Goal: Information Seeking & Learning: Find specific fact

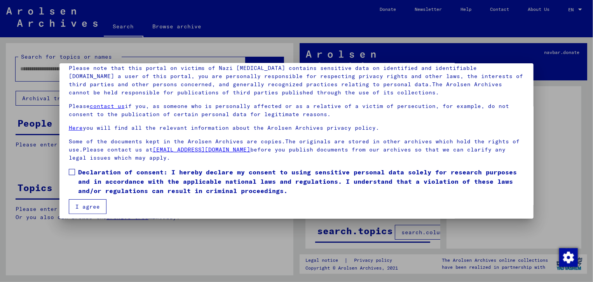
scroll to position [61, 0]
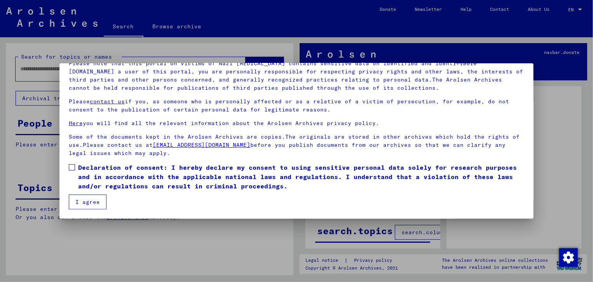
click at [72, 164] on span at bounding box center [72, 167] width 6 height 6
click at [87, 201] on button "I agree" at bounding box center [88, 202] width 38 height 15
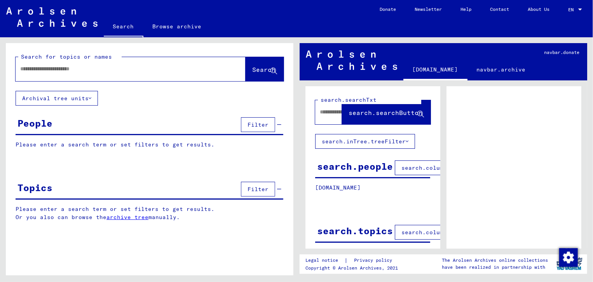
click at [65, 70] on input "text" at bounding box center [123, 69] width 207 height 8
type input "**********"
click at [256, 70] on span "Search" at bounding box center [263, 70] width 23 height 8
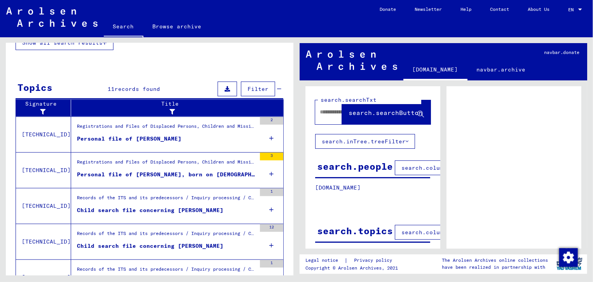
scroll to position [185, 0]
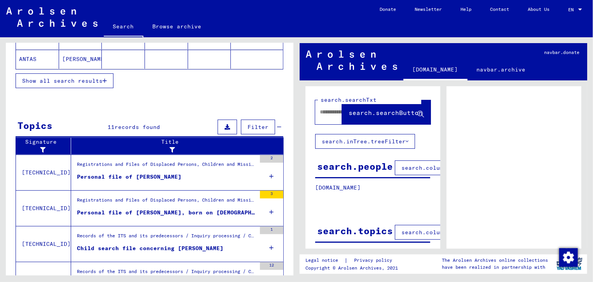
click at [128, 168] on div "Registrations and Files of Displaced Persons, Children and Missing Persons / Ev…" at bounding box center [166, 166] width 179 height 11
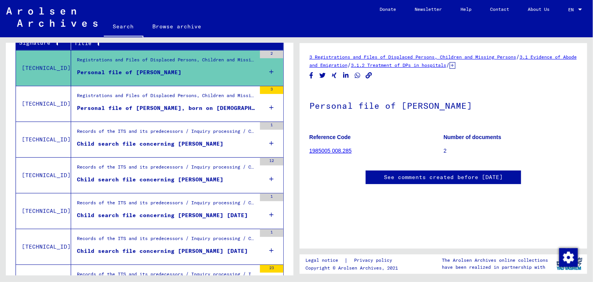
scroll to position [147, 0]
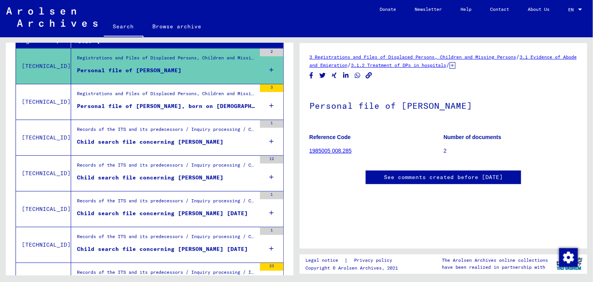
click at [331, 151] on link "1985005 008.285" at bounding box center [330, 151] width 42 height 6
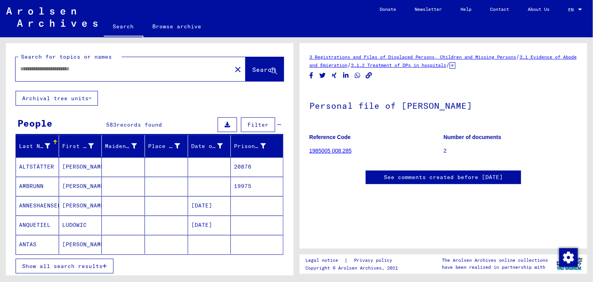
type input "*******"
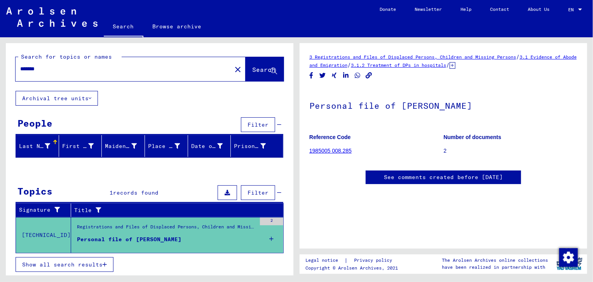
click at [72, 261] on span "Show all search results" at bounding box center [62, 264] width 80 height 7
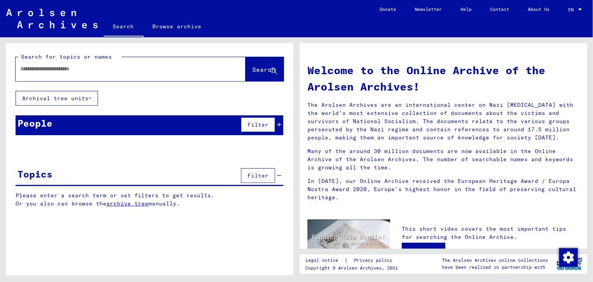
click at [45, 72] on input "text" at bounding box center [121, 69] width 202 height 8
click at [255, 71] on span "Search" at bounding box center [263, 70] width 23 height 8
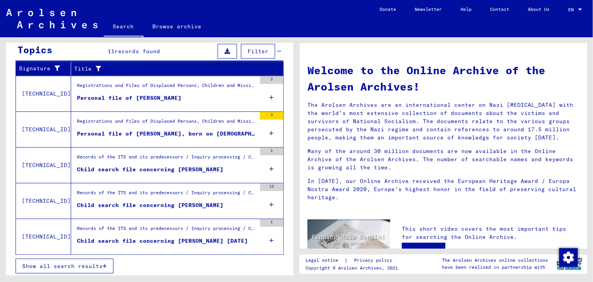
scroll to position [119, 0]
click at [89, 263] on span "Show all search results" at bounding box center [62, 266] width 80 height 7
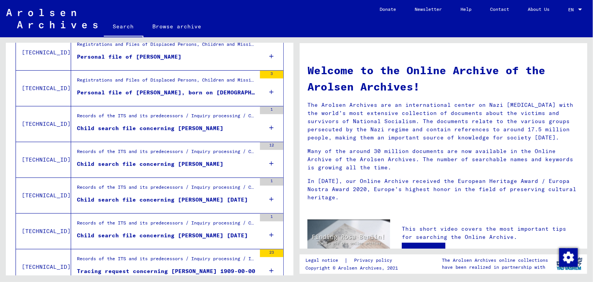
scroll to position [160, 0]
click at [159, 155] on div "Records of the ITS and its predecessors / Inquiry processing / Case files of Ch…" at bounding box center [166, 153] width 179 height 11
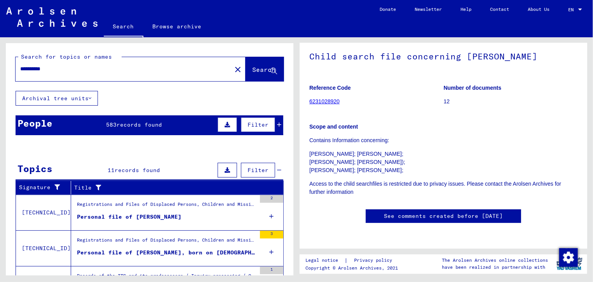
click at [54, 67] on input "**********" at bounding box center [123, 69] width 207 height 8
click at [252, 71] on span "Search" at bounding box center [263, 70] width 23 height 8
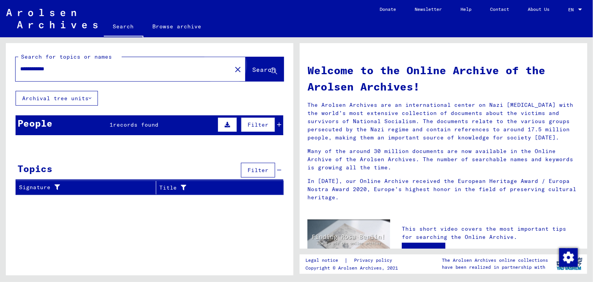
click at [258, 74] on button "Search" at bounding box center [265, 69] width 38 height 24
click at [76, 69] on input "**********" at bounding box center [121, 69] width 202 height 8
type input "**********"
click at [252, 69] on span "Search" at bounding box center [263, 70] width 23 height 8
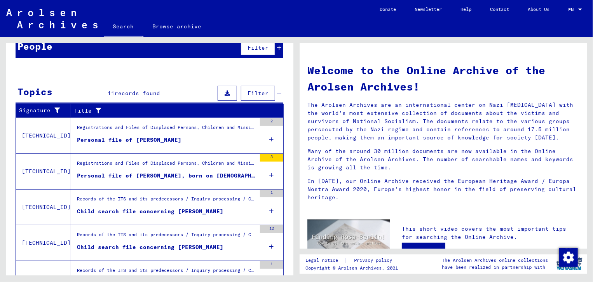
scroll to position [77, 0]
click at [144, 134] on figure "Registrations and Files of Displaced Persons, Children and Missing Persons / Ev…" at bounding box center [166, 130] width 179 height 12
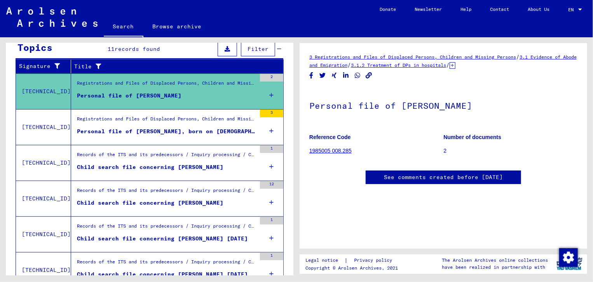
scroll to position [122, 0]
click at [330, 151] on link "1985005 008.285" at bounding box center [330, 151] width 42 height 6
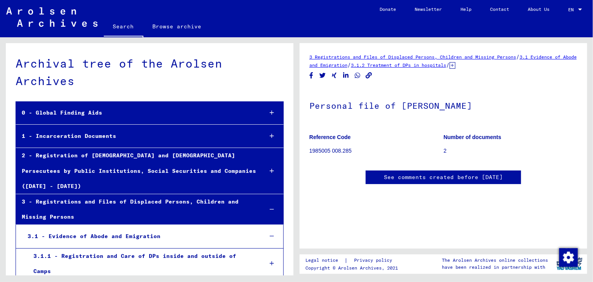
scroll to position [11388, 0]
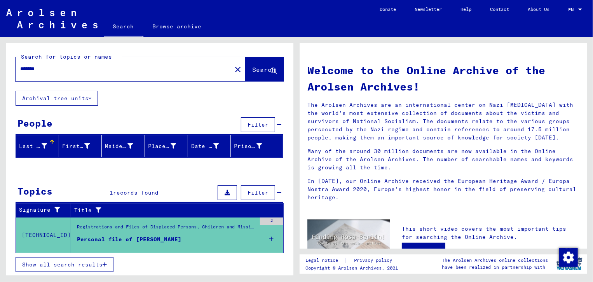
type input "**********"
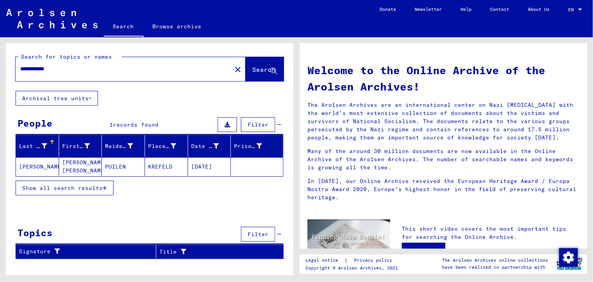
click at [79, 70] on input "**********" at bounding box center [121, 69] width 202 height 8
click at [28, 165] on mat-cell "[PERSON_NAME]" at bounding box center [37, 166] width 43 height 19
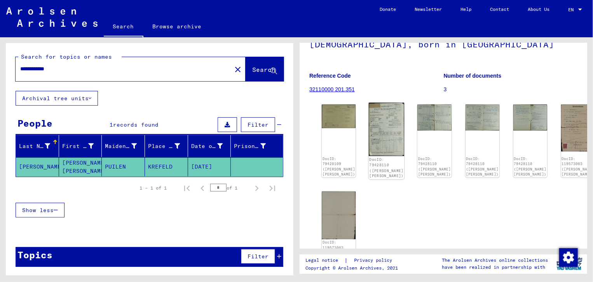
scroll to position [78, 0]
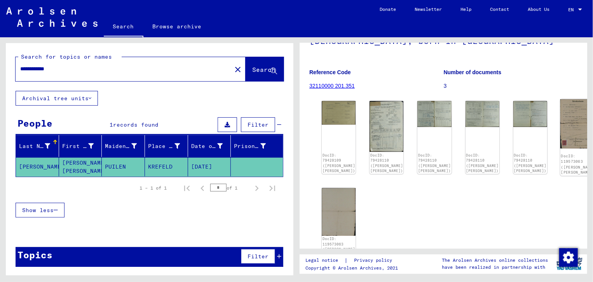
click at [560, 115] on img at bounding box center [578, 123] width 36 height 49
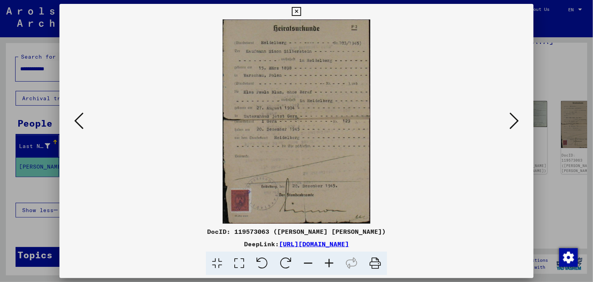
click at [296, 12] on icon at bounding box center [296, 11] width 9 height 9
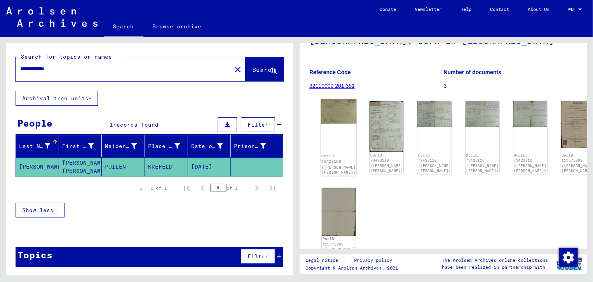
click at [339, 112] on img at bounding box center [339, 111] width 36 height 24
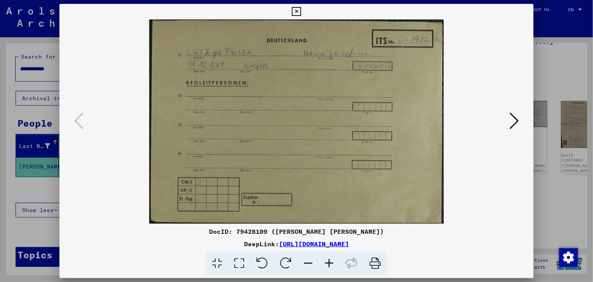
click at [295, 10] on icon at bounding box center [296, 11] width 9 height 9
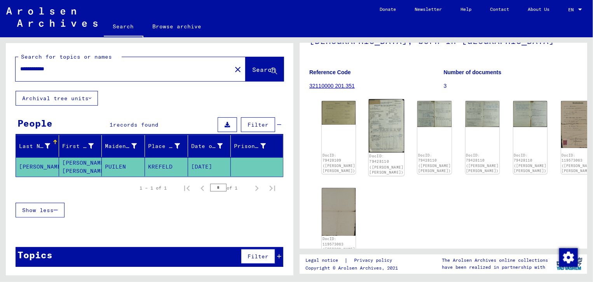
click at [380, 120] on img at bounding box center [387, 126] width 36 height 54
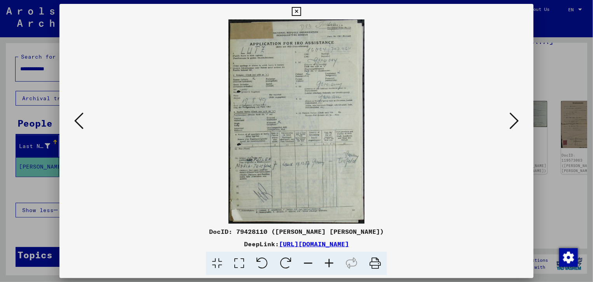
click at [295, 11] on icon at bounding box center [296, 11] width 9 height 9
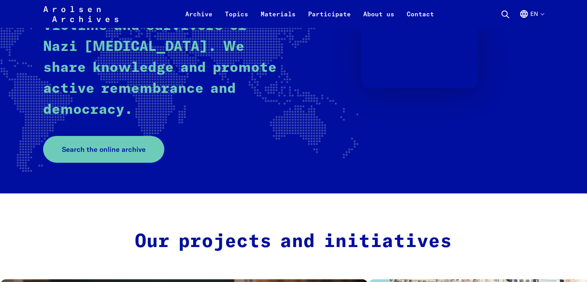
scroll to position [194, 0]
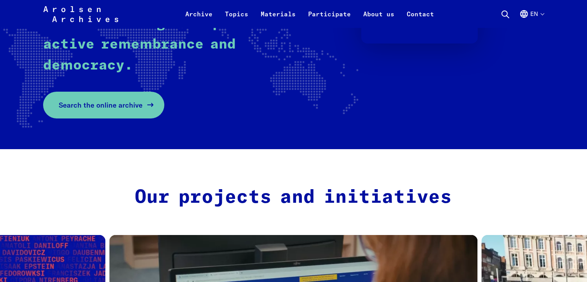
click at [121, 106] on span "Search the online archive" at bounding box center [101, 105] width 84 height 10
click at [113, 106] on span "Search the online archive" at bounding box center [101, 105] width 84 height 10
